Goal: Book appointment/travel/reservation

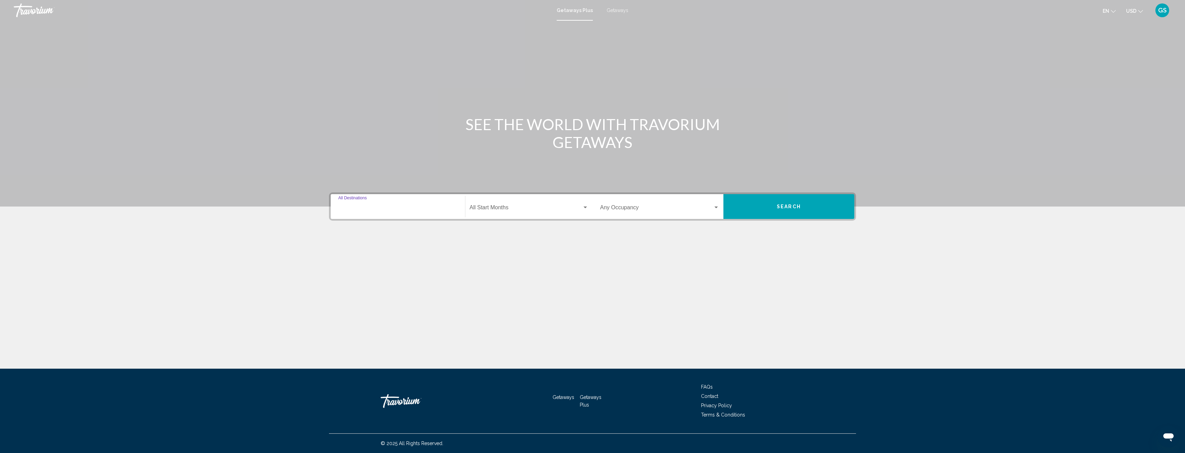
click at [353, 209] on input "Destination All Destinations" at bounding box center [397, 209] width 119 height 6
click at [343, 238] on icon "Toggle Europe (3,663 units available)" at bounding box center [344, 236] width 5 height 7
click at [386, 266] on span "France (3 units available)" at bounding box center [375, 267] width 55 height 6
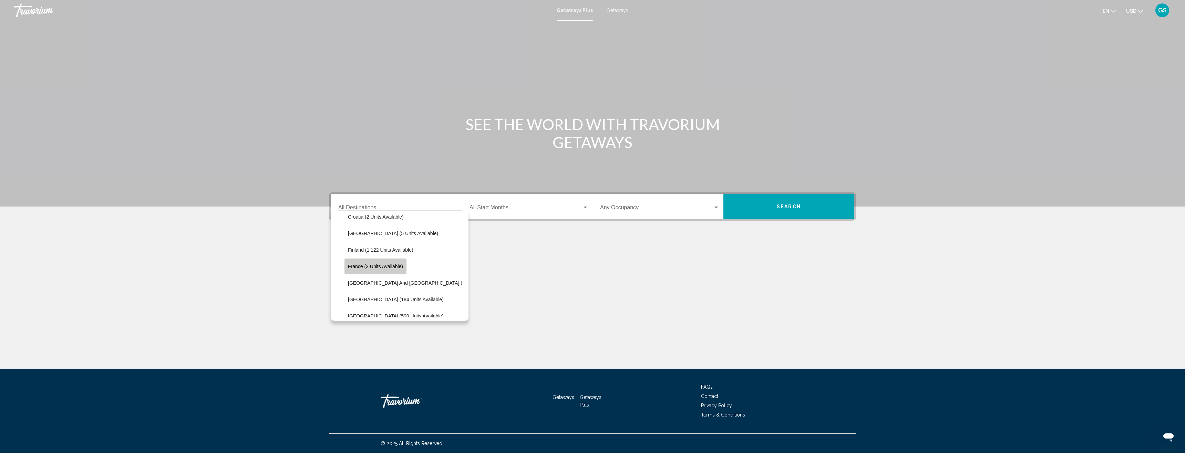
type input "**********"
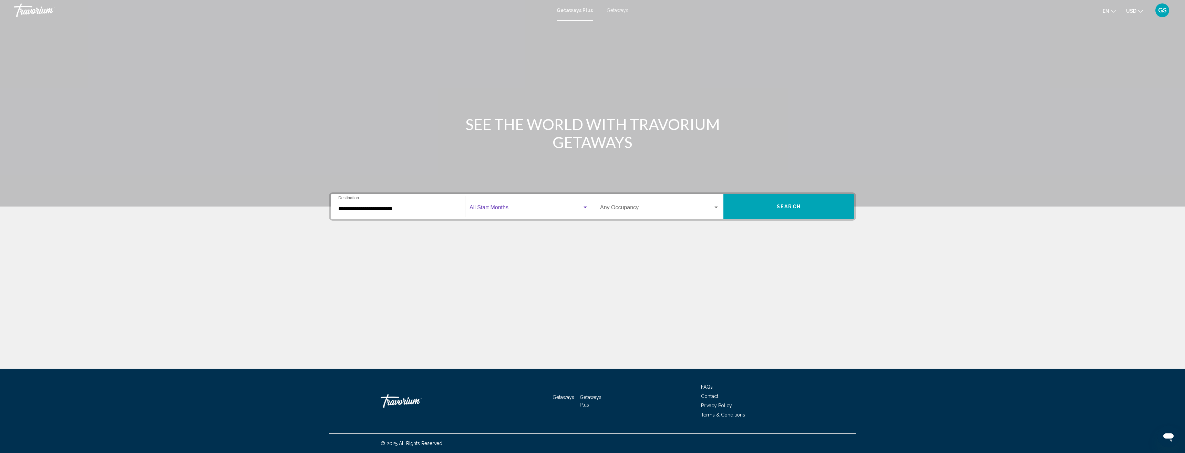
click at [547, 207] on span "Search widget" at bounding box center [526, 209] width 113 height 6
click at [503, 240] on span "[DATE]" at bounding box center [529, 241] width 119 height 17
click at [715, 205] on div "Search widget" at bounding box center [716, 208] width 6 height 6
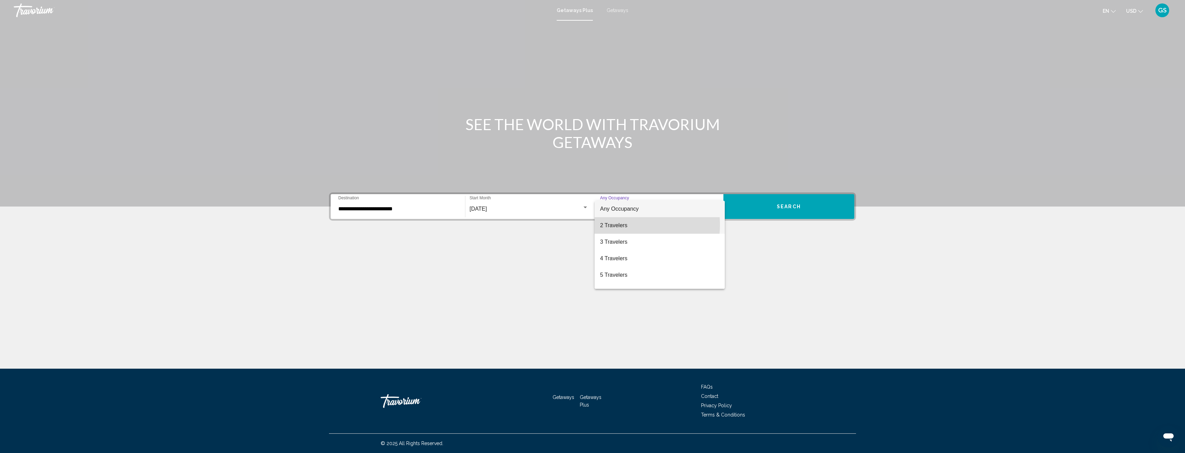
click at [611, 225] on span "2 Travelers" at bounding box center [659, 225] width 119 height 17
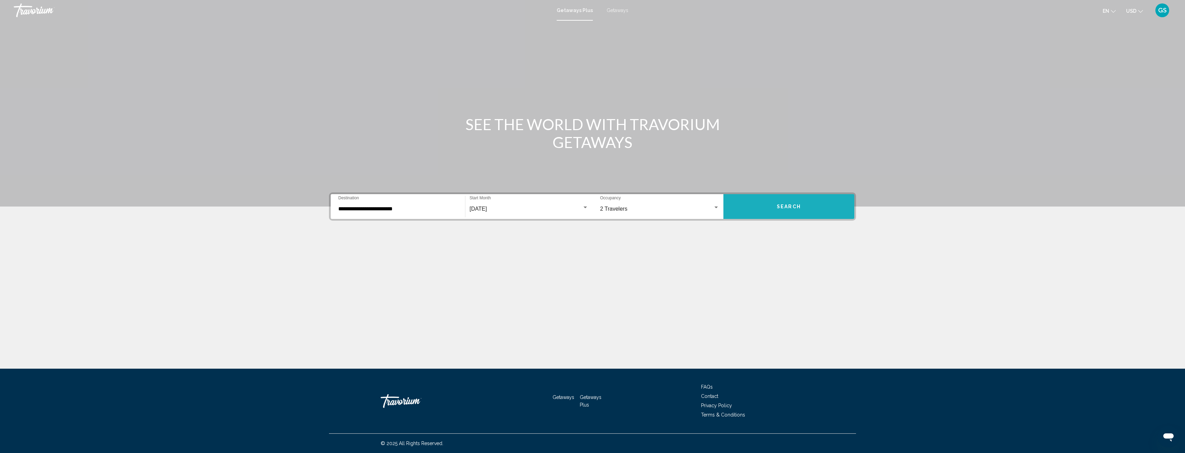
click at [795, 206] on span "Search" at bounding box center [789, 207] width 24 height 6
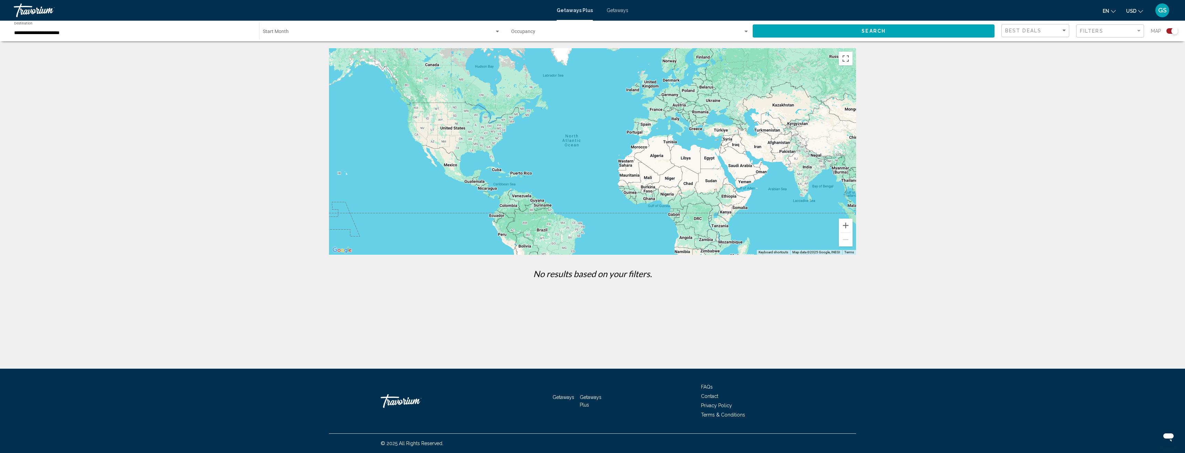
click at [616, 12] on span "Getaways" at bounding box center [618, 11] width 22 height 6
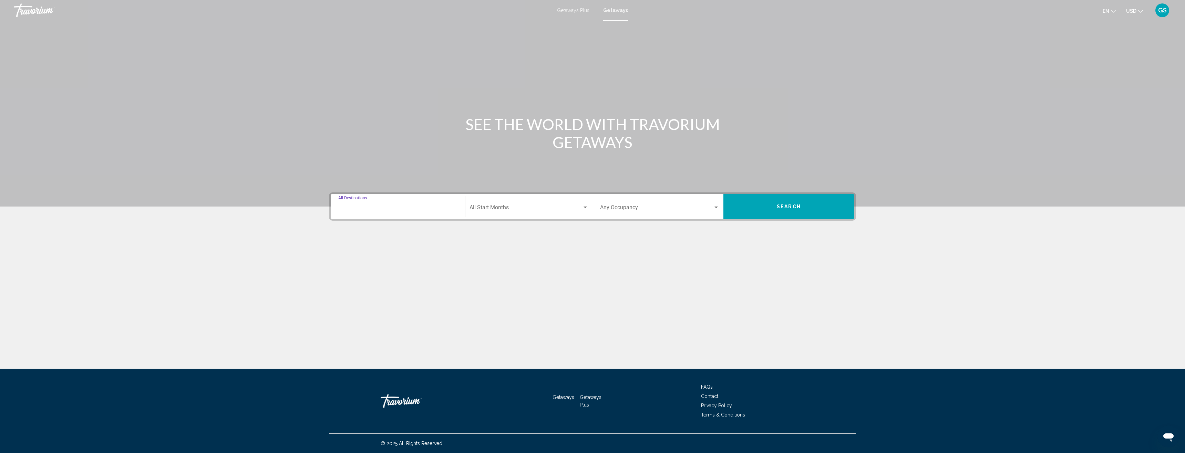
click at [382, 209] on input "Destination All Destinations" at bounding box center [397, 209] width 119 height 6
click at [343, 273] on icon "Toggle Europe (35,042 units available)" at bounding box center [344, 271] width 5 height 7
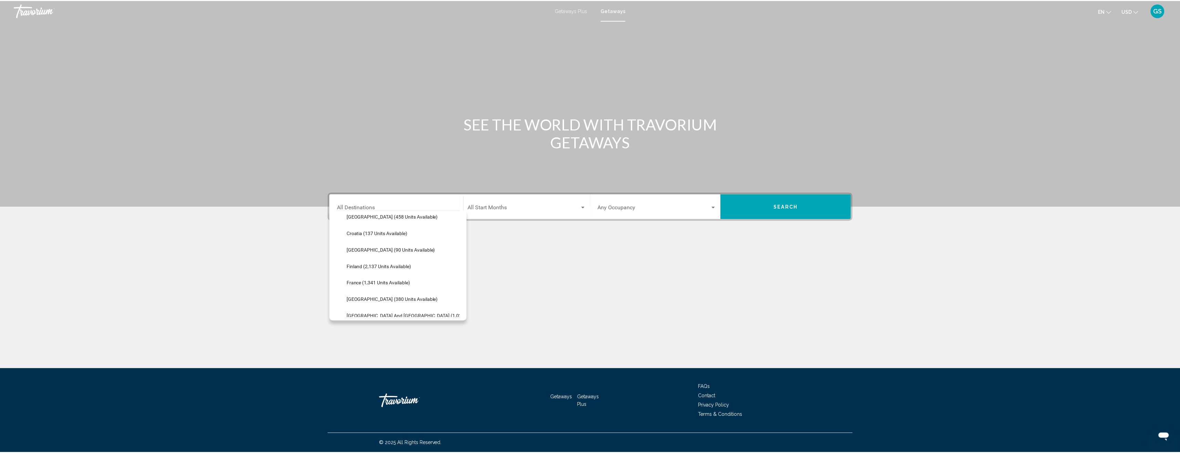
scroll to position [172, 0]
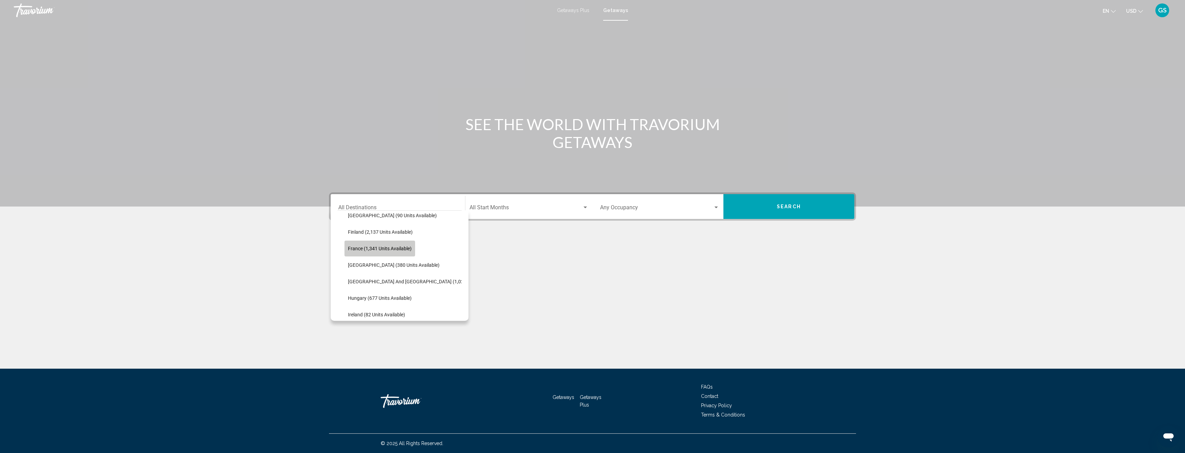
click at [398, 249] on span "France (1,341 units available)" at bounding box center [380, 249] width 64 height 6
type input "**********"
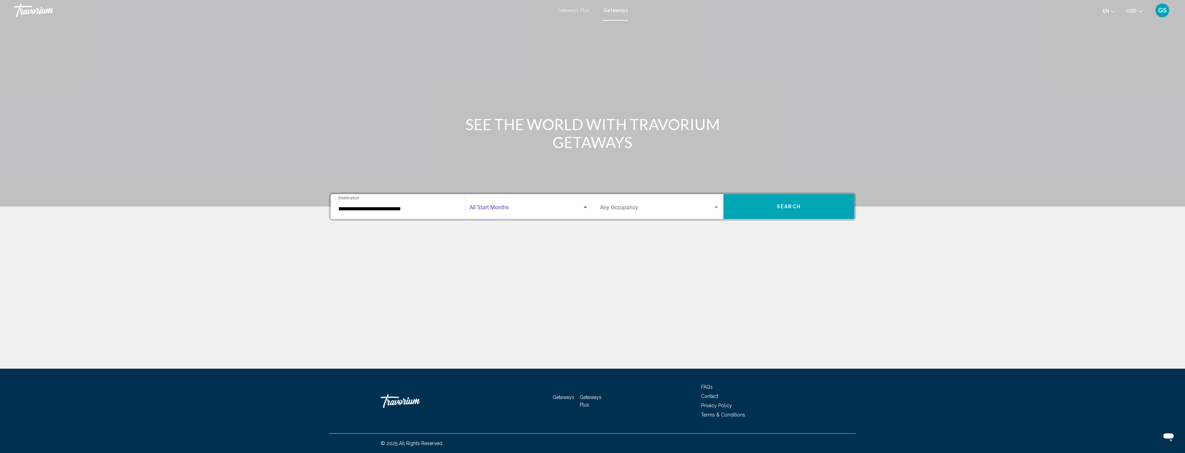
click at [577, 206] on span "Search widget" at bounding box center [526, 209] width 113 height 6
click at [495, 272] on span "[DATE]" at bounding box center [529, 275] width 119 height 17
click at [643, 206] on span "Search widget" at bounding box center [656, 209] width 113 height 6
click at [609, 228] on span "2 Travelers" at bounding box center [659, 225] width 119 height 17
click at [788, 208] on span "Search" at bounding box center [789, 207] width 24 height 6
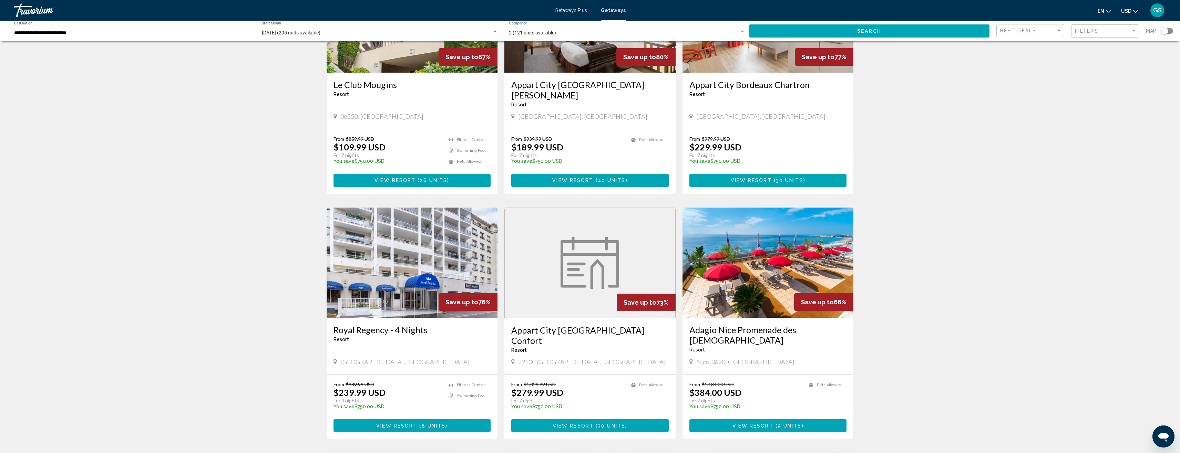
scroll to position [207, 0]
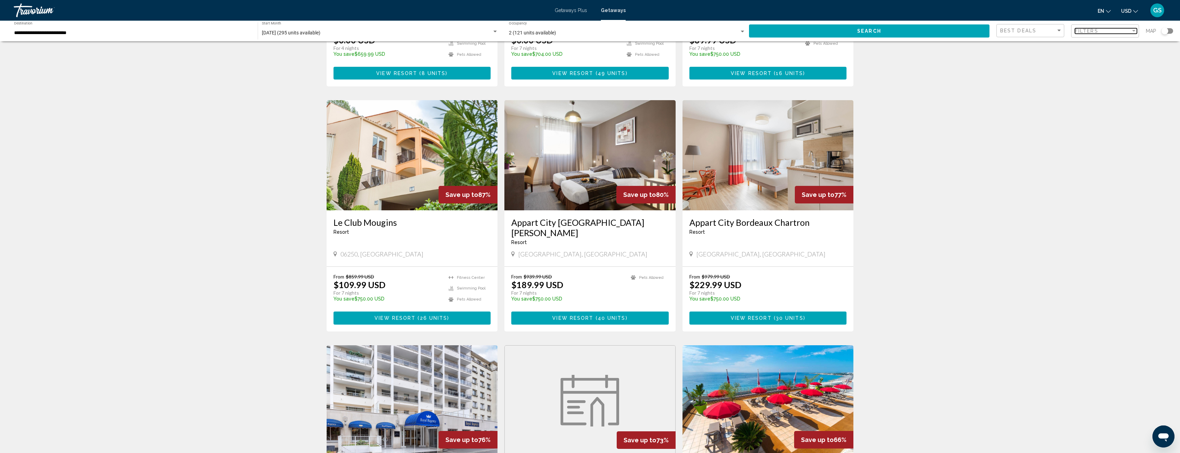
click at [1107, 33] on div "Filters" at bounding box center [1103, 31] width 56 height 6
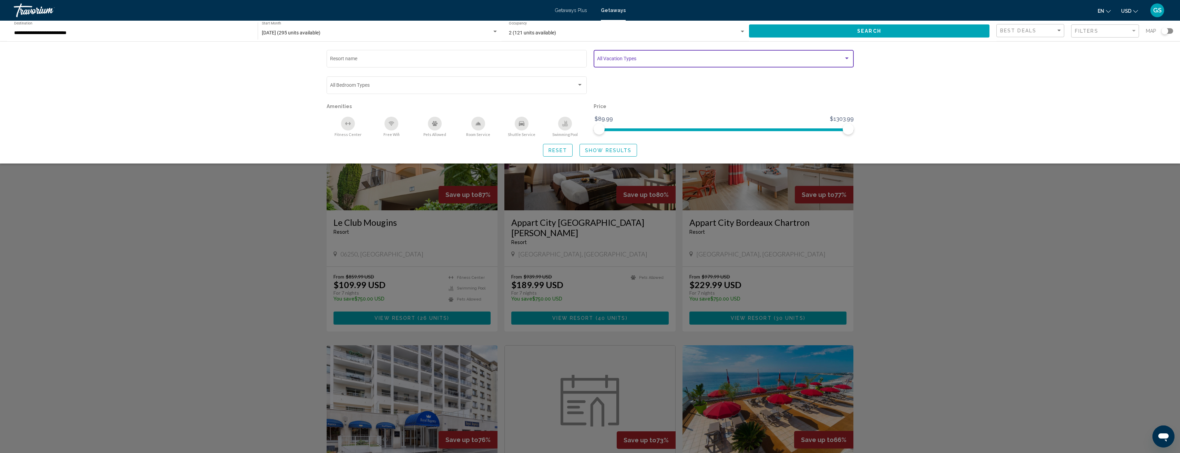
click at [848, 56] on div "Search widget" at bounding box center [847, 59] width 6 height 6
click at [968, 53] on div at bounding box center [590, 226] width 1180 height 453
click at [207, 266] on div "Search widget" at bounding box center [590, 278] width 1180 height 350
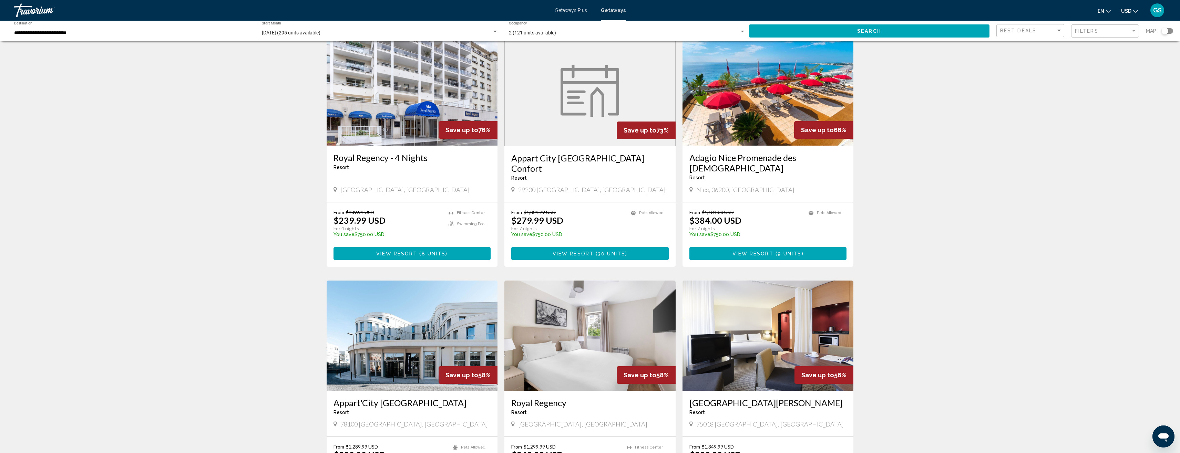
scroll to position [620, 0]
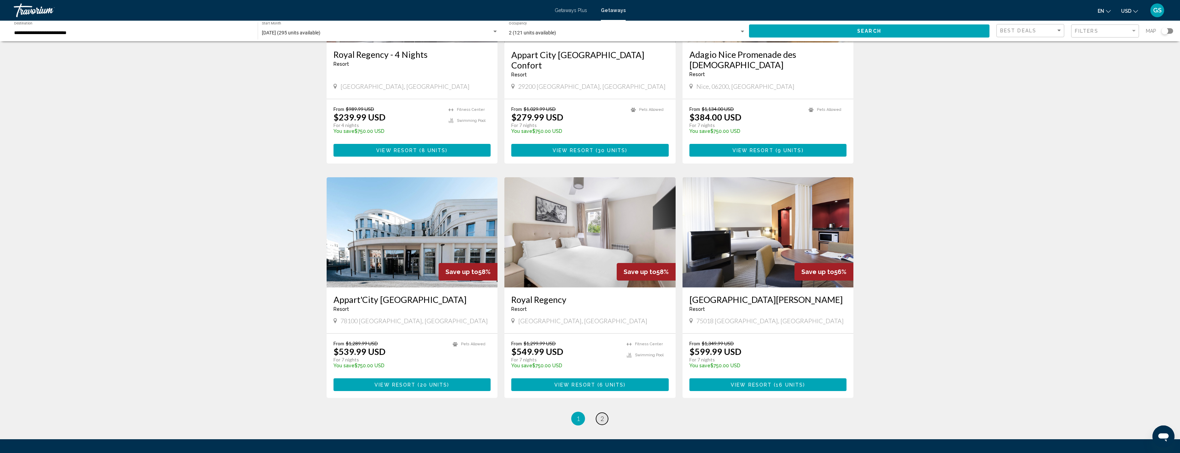
click at [604, 413] on link "page 2" at bounding box center [602, 419] width 12 height 12
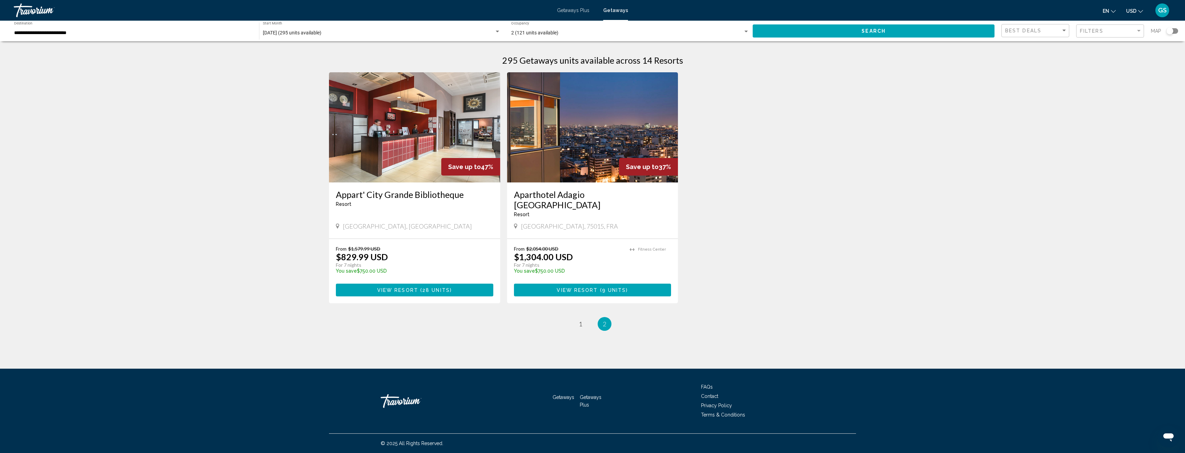
click at [446, 131] on img "Main content" at bounding box center [414, 127] width 171 height 110
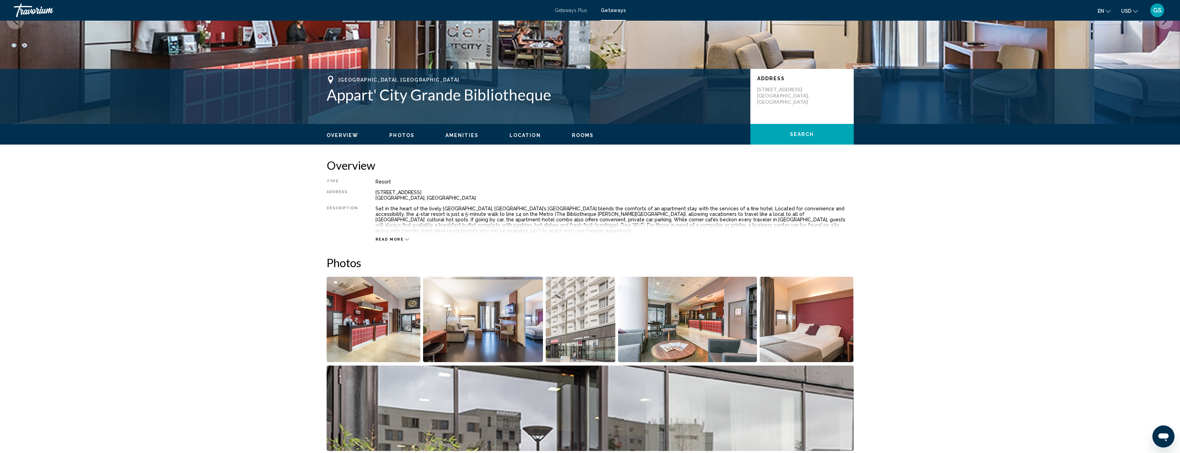
scroll to position [172, 0]
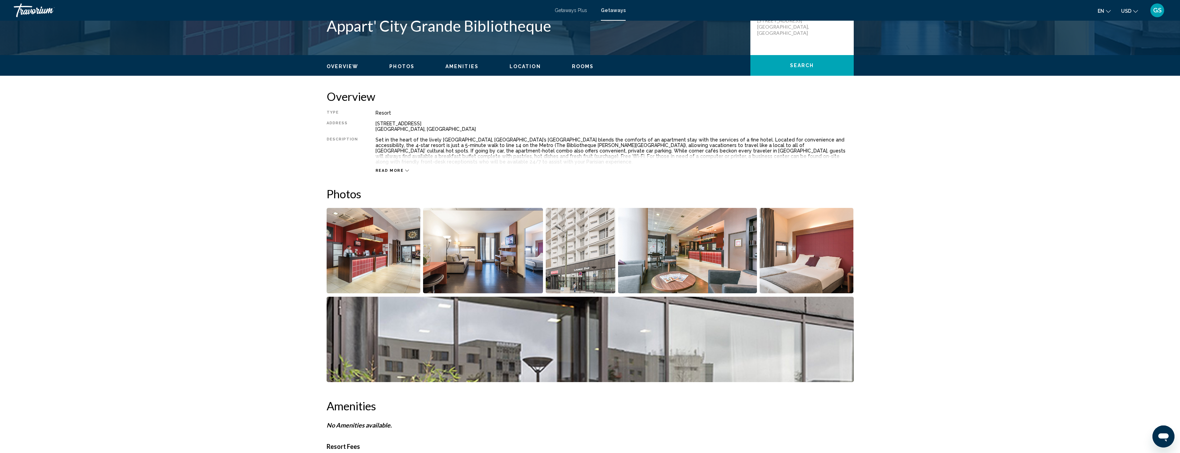
click at [391, 240] on img "Open full-screen image slider" at bounding box center [374, 250] width 94 height 85
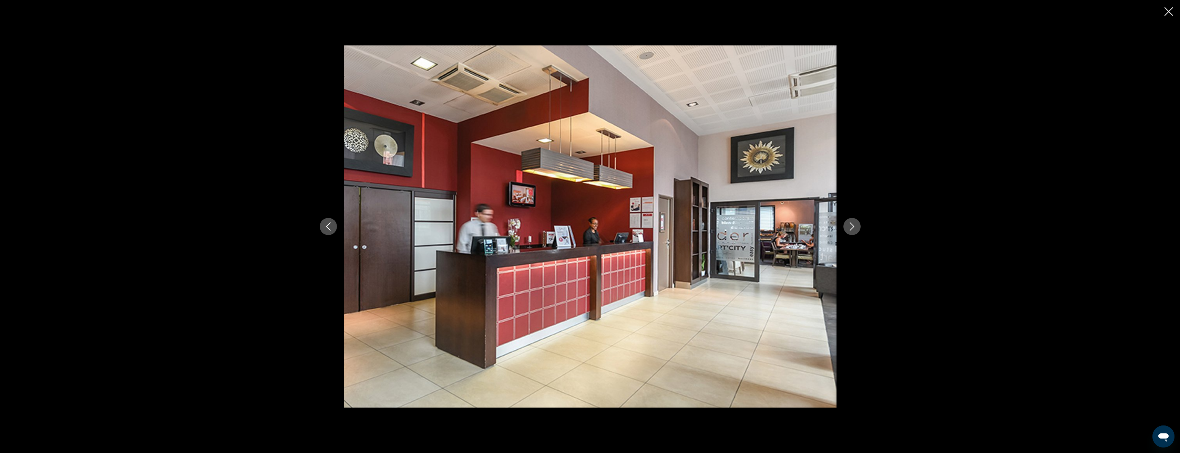
click at [849, 227] on icon "Next image" at bounding box center [852, 227] width 8 height 8
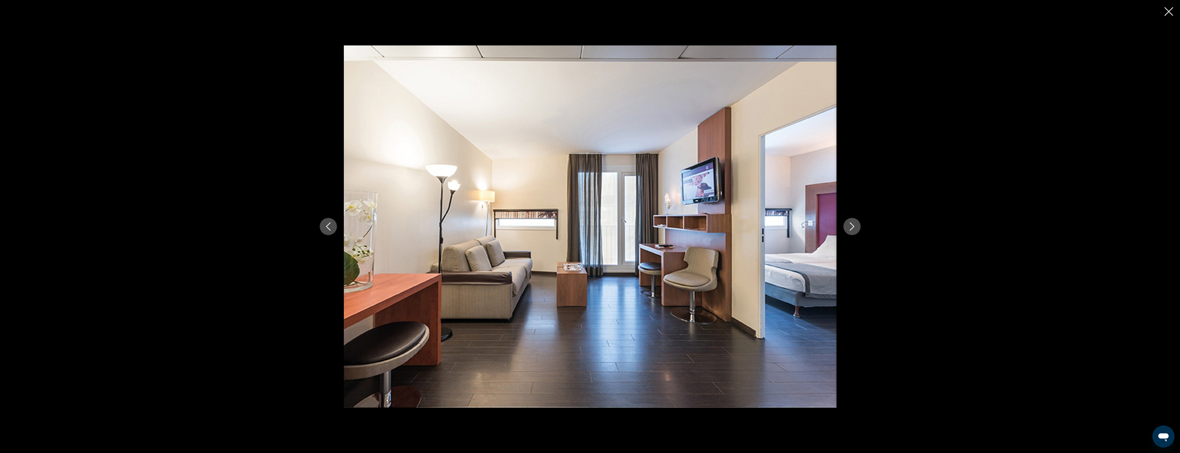
click at [849, 227] on icon "Next image" at bounding box center [852, 227] width 8 height 8
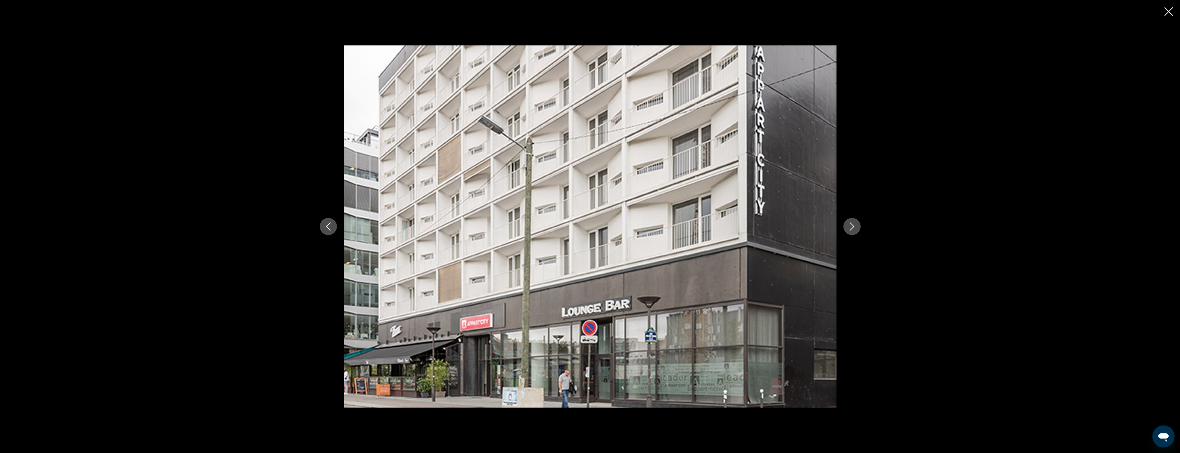
click at [849, 227] on icon "Next image" at bounding box center [852, 227] width 8 height 8
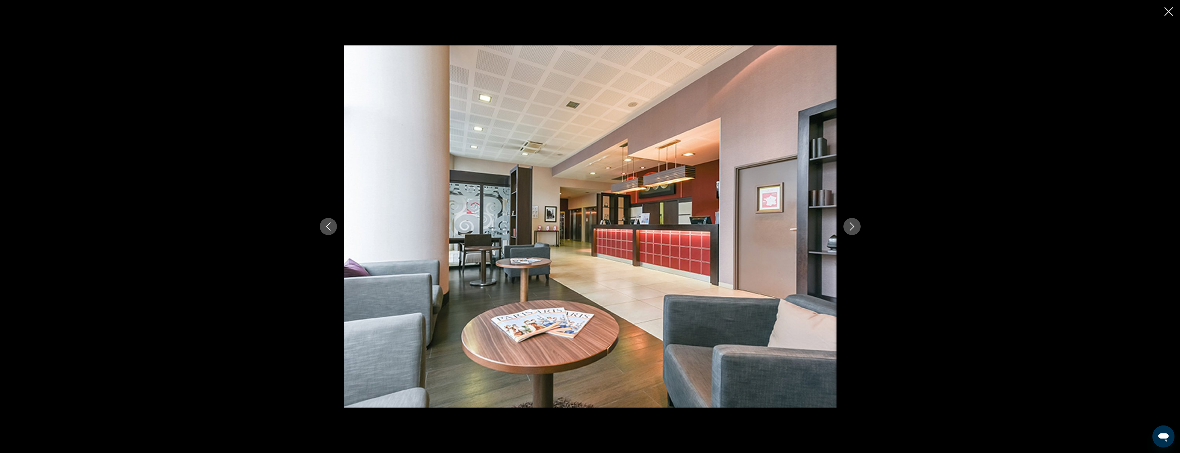
click at [849, 227] on icon "Next image" at bounding box center [852, 227] width 8 height 8
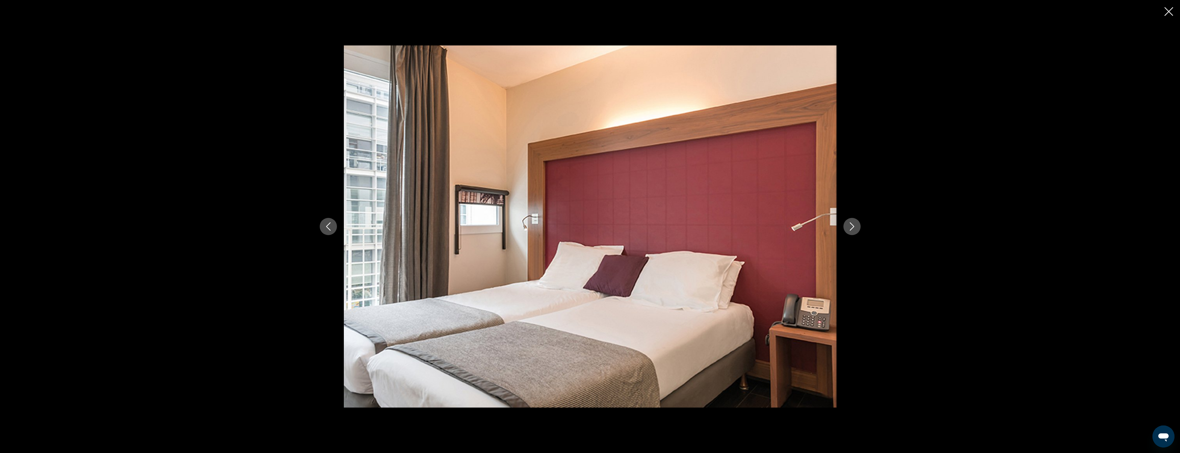
click at [849, 227] on icon "Next image" at bounding box center [852, 227] width 8 height 8
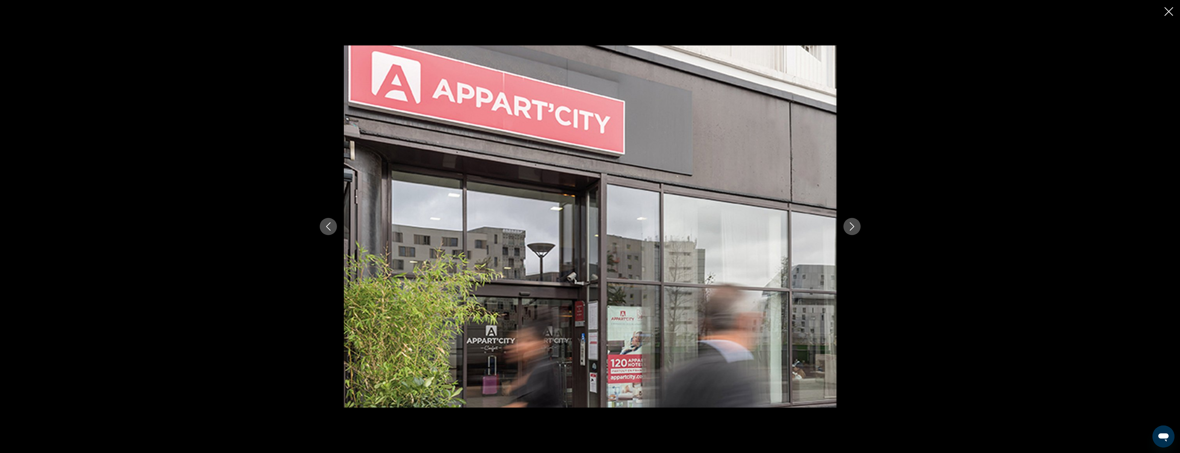
click at [849, 227] on icon "Next image" at bounding box center [852, 227] width 8 height 8
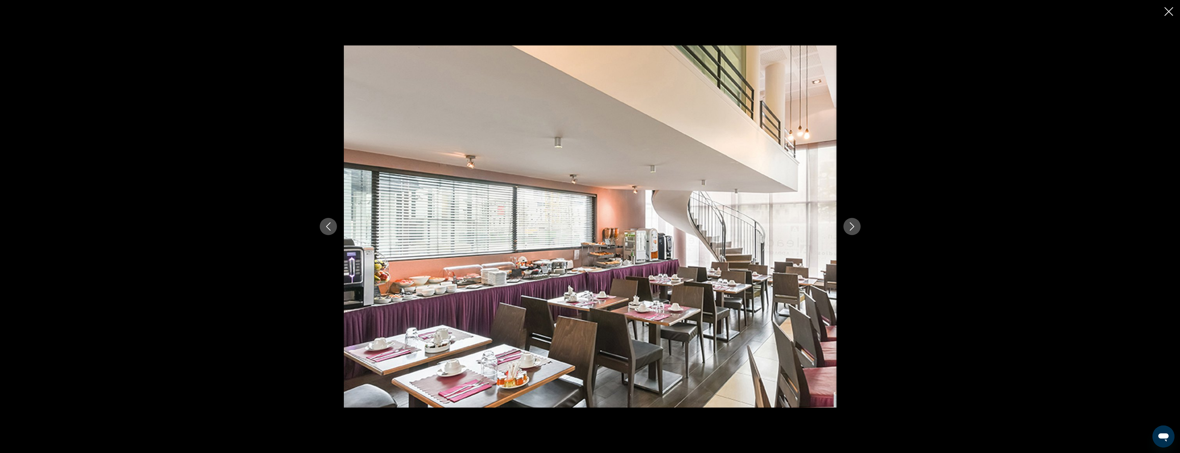
click at [849, 227] on icon "Next image" at bounding box center [852, 227] width 8 height 8
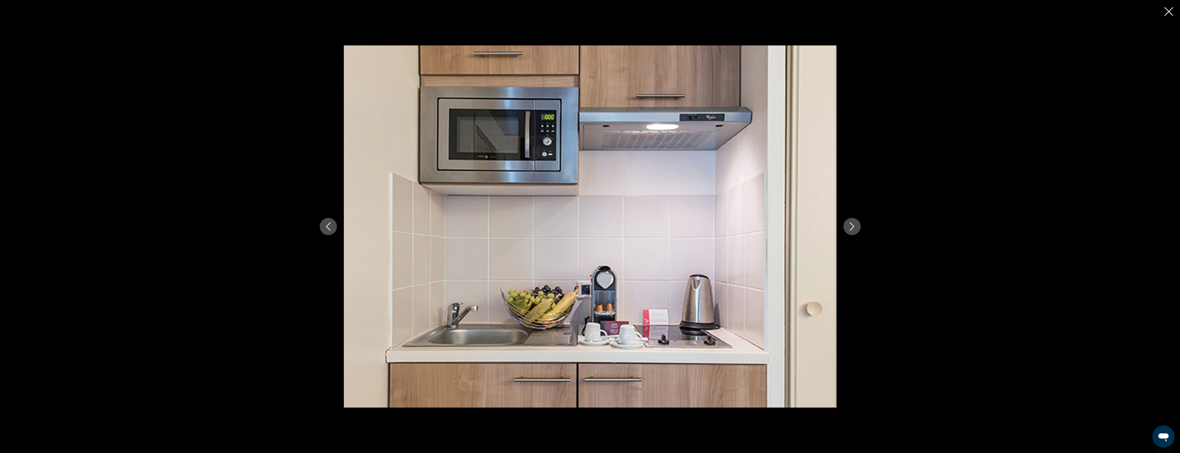
click at [849, 227] on icon "Next image" at bounding box center [852, 227] width 8 height 8
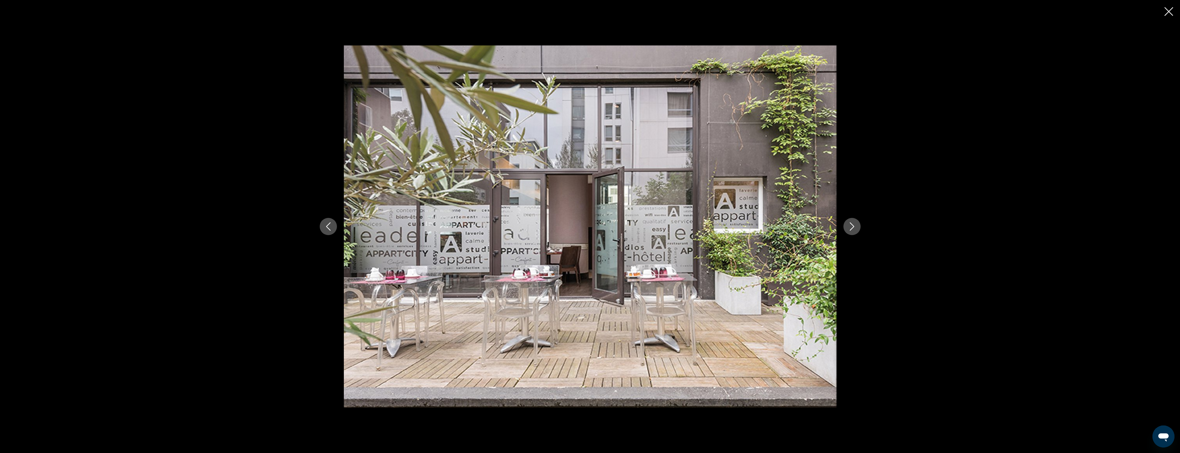
click at [849, 227] on icon "Next image" at bounding box center [852, 227] width 8 height 8
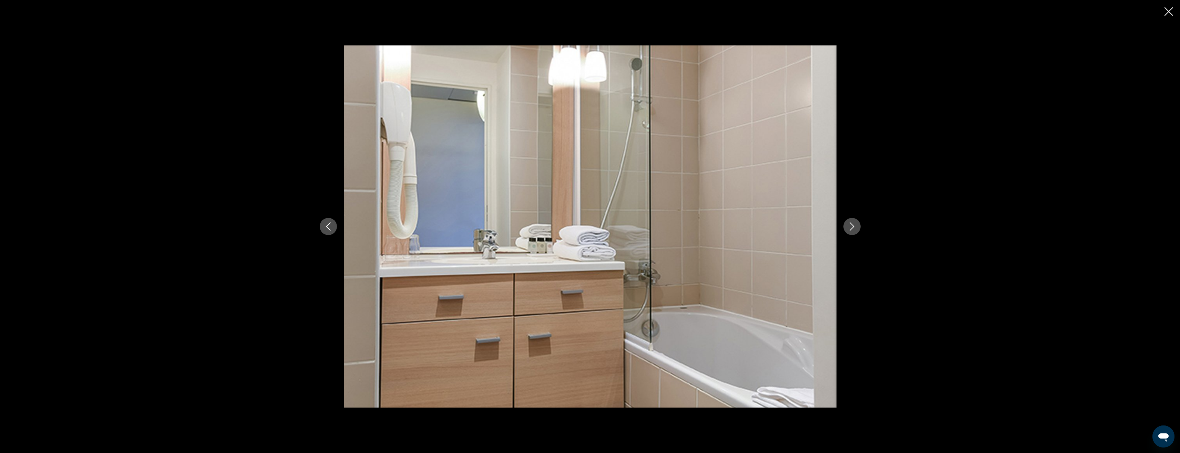
click at [849, 227] on icon "Next image" at bounding box center [852, 227] width 8 height 8
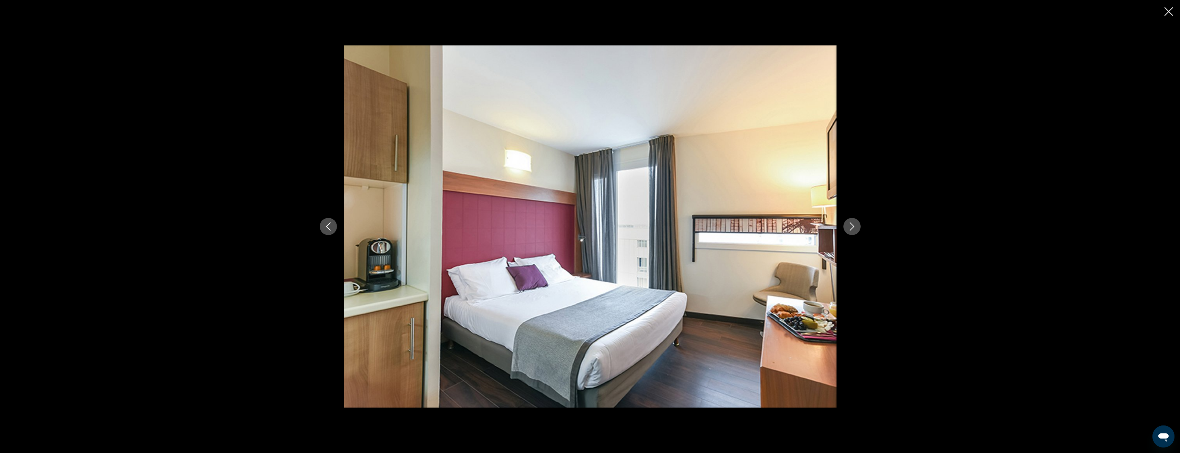
click at [849, 227] on icon "Next image" at bounding box center [852, 227] width 8 height 8
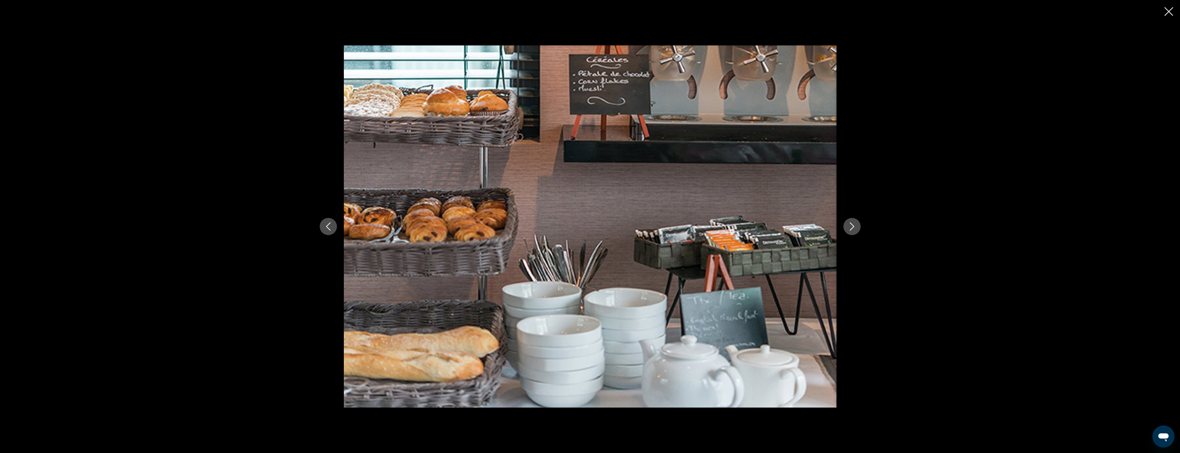
click at [849, 227] on icon "Next image" at bounding box center [852, 227] width 8 height 8
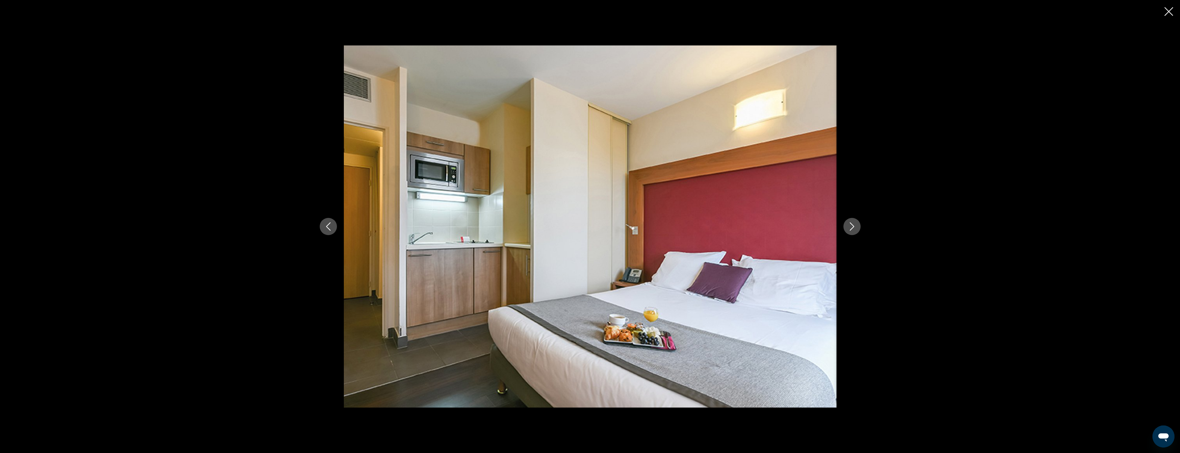
click at [849, 227] on icon "Next image" at bounding box center [852, 227] width 8 height 8
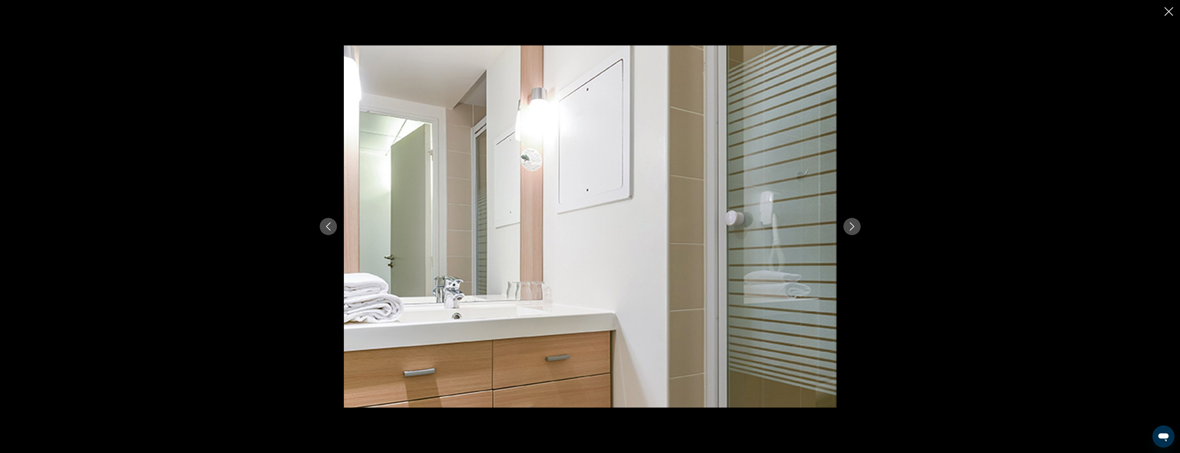
click at [849, 227] on icon "Next image" at bounding box center [852, 227] width 8 height 8
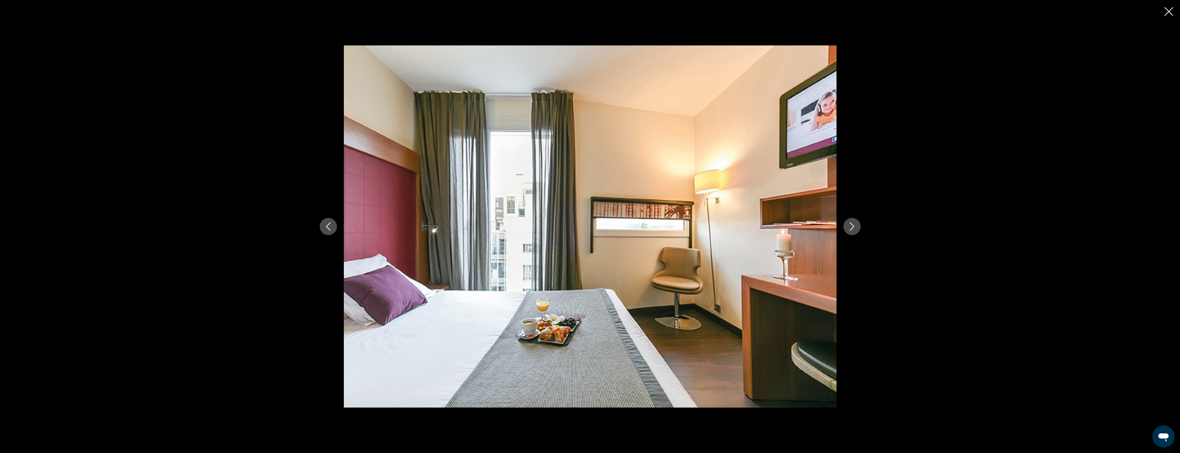
click at [849, 227] on icon "Next image" at bounding box center [852, 227] width 8 height 8
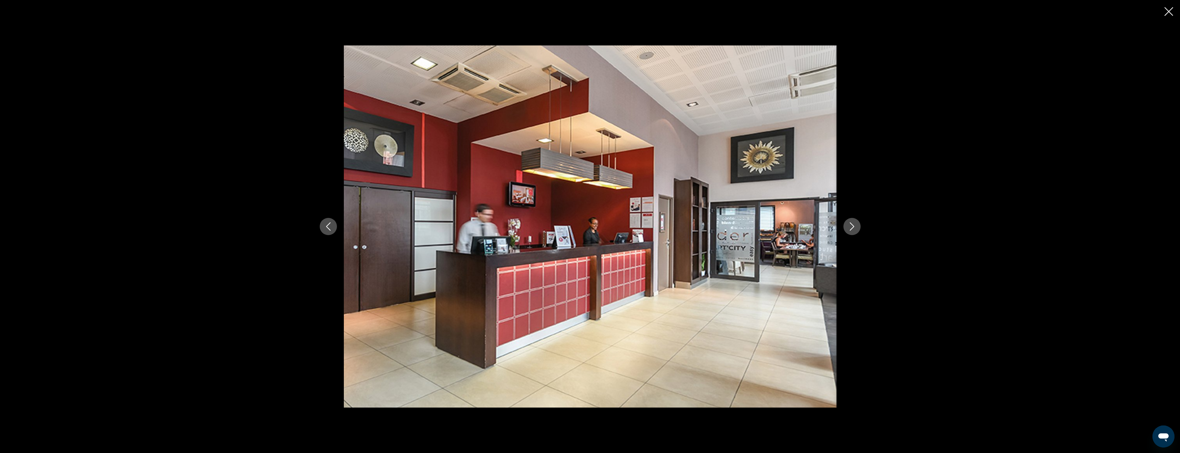
click at [1170, 7] on button "Close slideshow" at bounding box center [1168, 12] width 9 height 11
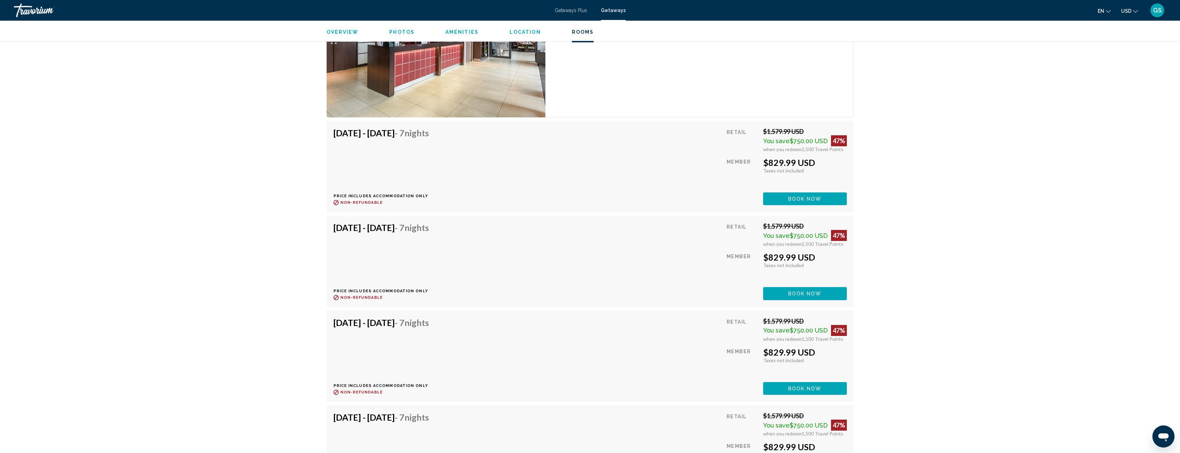
scroll to position [1171, 0]
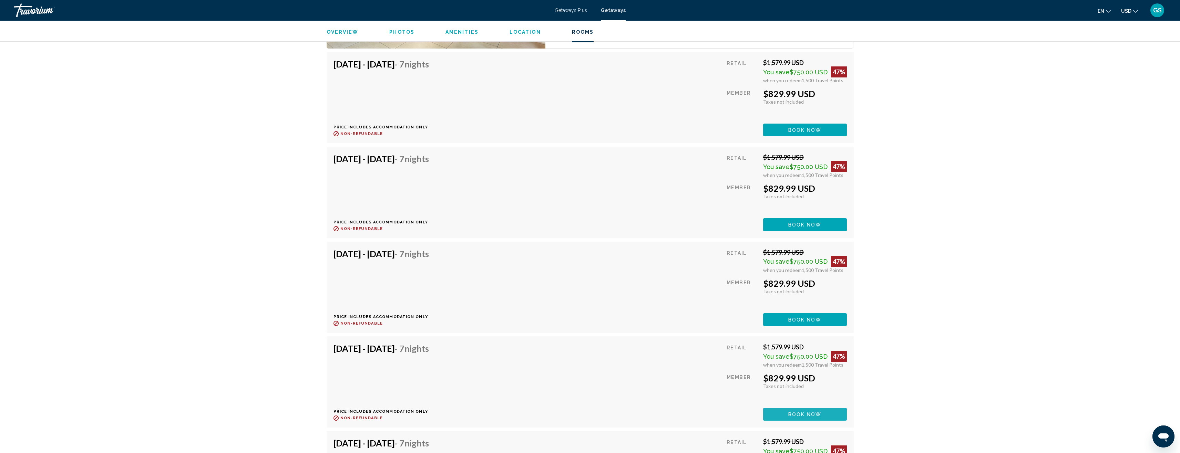
click at [807, 415] on span "Book now" at bounding box center [804, 415] width 33 height 6
